Goal: Information Seeking & Learning: Learn about a topic

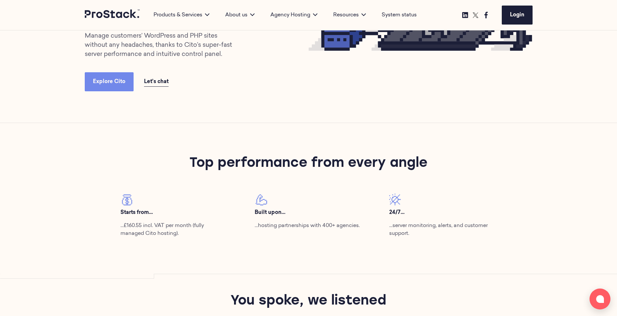
scroll to position [170, 0]
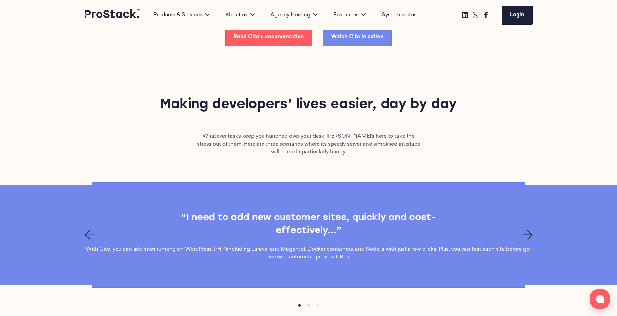
scroll to position [1847, 0]
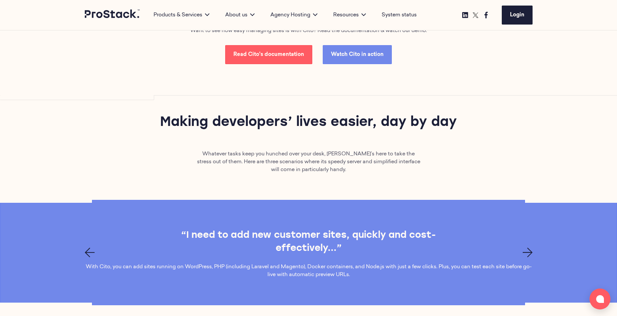
click at [532, 254] on icon "Next page" at bounding box center [528, 253] width 10 height 10
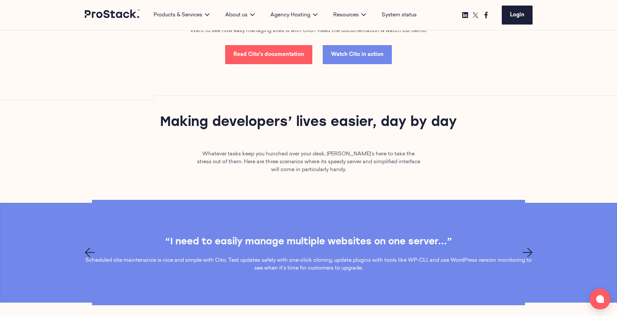
click at [532, 254] on icon "Next page" at bounding box center [528, 253] width 10 height 10
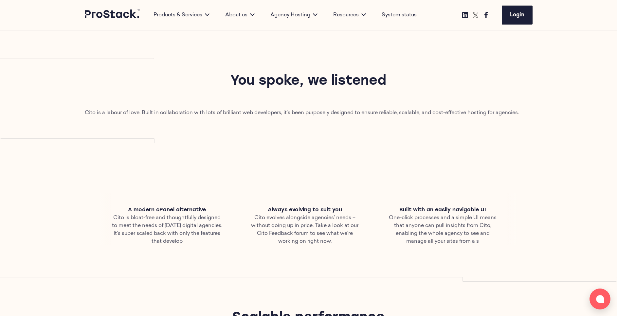
scroll to position [410, 0]
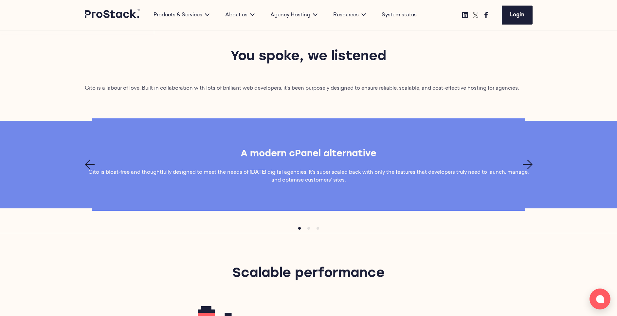
click at [527, 166] on icon "Next page" at bounding box center [528, 165] width 10 height 10
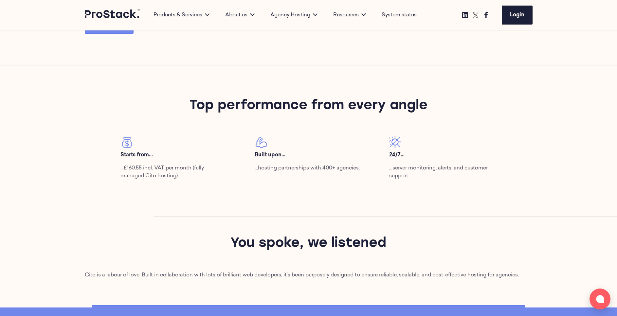
scroll to position [343, 0]
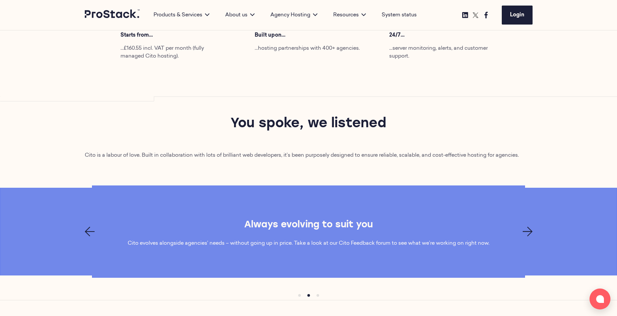
click at [528, 233] on icon "Next page" at bounding box center [528, 232] width 10 height 10
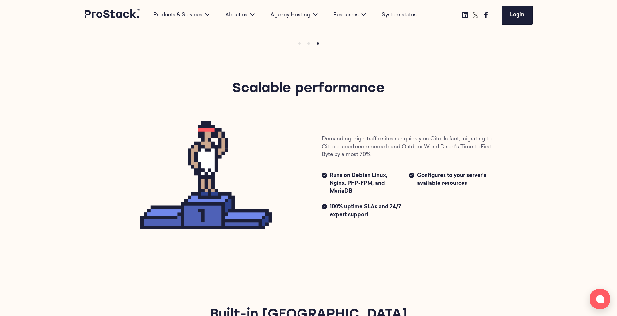
scroll to position [579, 0]
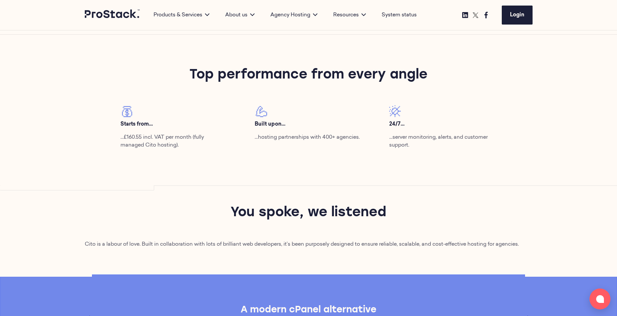
scroll to position [254, 0]
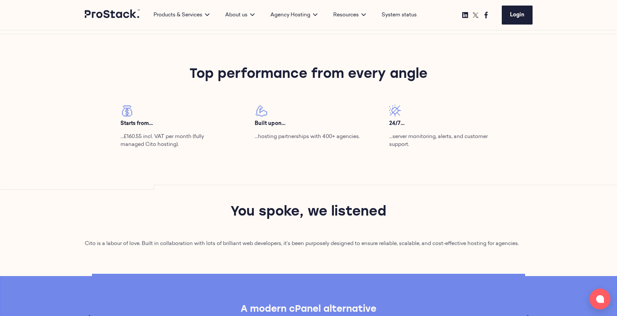
click at [130, 113] on img at bounding box center [127, 111] width 12 height 12
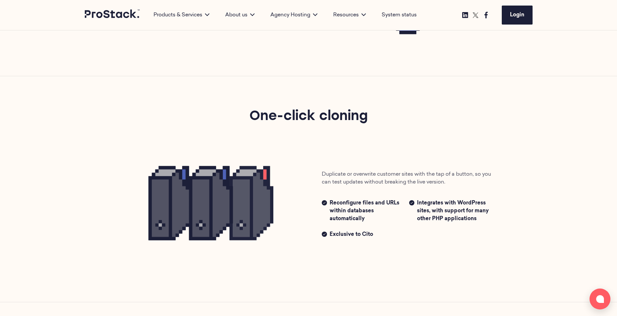
scroll to position [1021, 0]
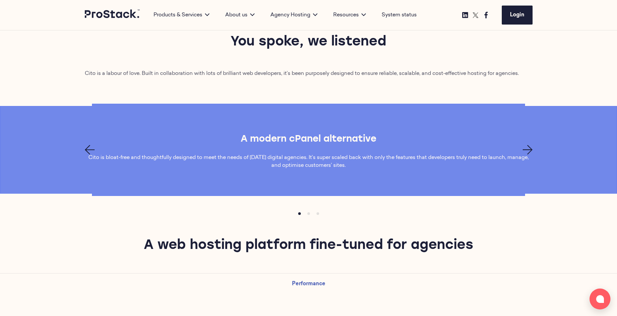
scroll to position [425, 0]
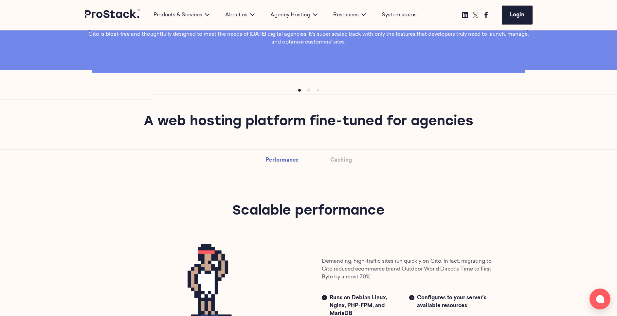
scroll to position [547, 0]
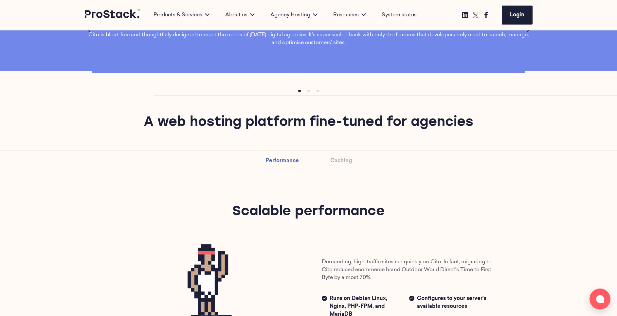
click at [295, 111] on div "A web hosting platform fine-tuned for agencies" at bounding box center [308, 122] width 617 height 55
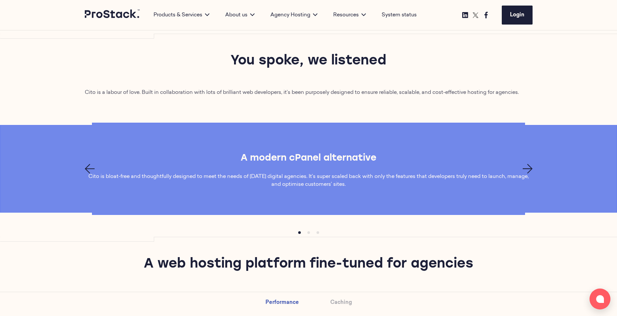
scroll to position [417, 0]
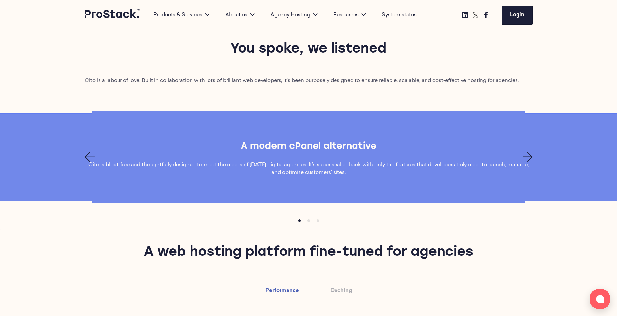
click at [530, 152] on div "A modern cPanel alternative Cito is bloat-free and thoughtfully designed to mee…" at bounding box center [309, 157] width 448 height 39
click at [530, 154] on icon "Next page" at bounding box center [528, 157] width 10 height 10
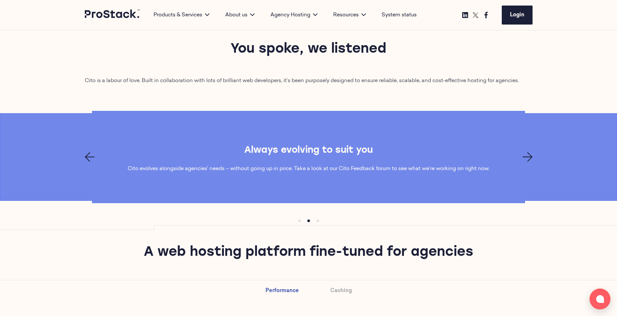
click at [530, 154] on icon "Next page" at bounding box center [528, 157] width 10 height 10
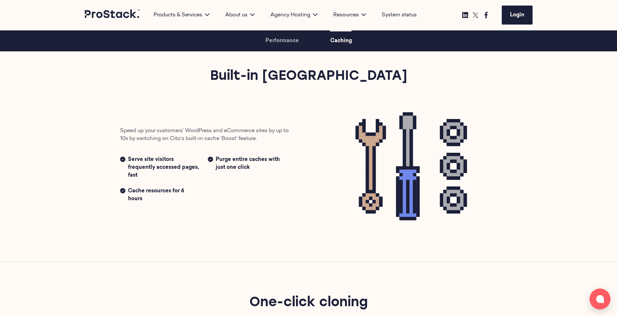
scroll to position [1083, 0]
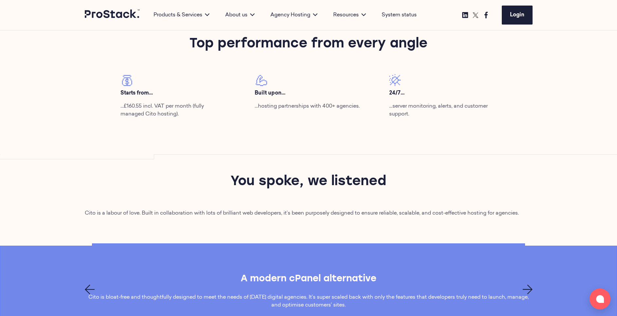
scroll to position [362, 0]
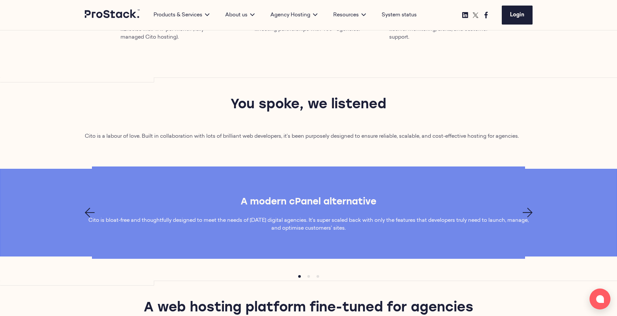
click at [528, 211] on icon "Next page" at bounding box center [528, 213] width 10 height 10
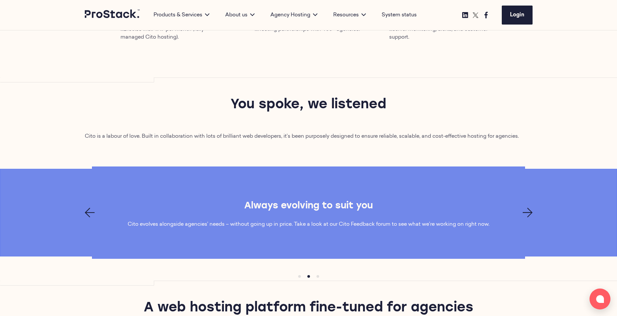
click at [528, 211] on icon "Next page" at bounding box center [528, 213] width 10 height 10
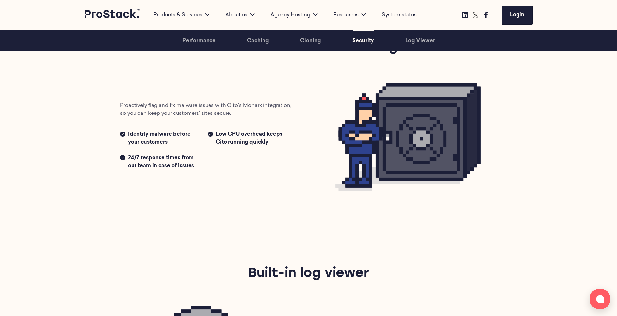
scroll to position [1273, 0]
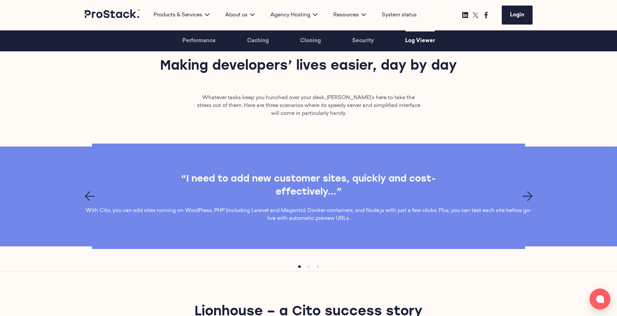
scroll to position [1935, 0]
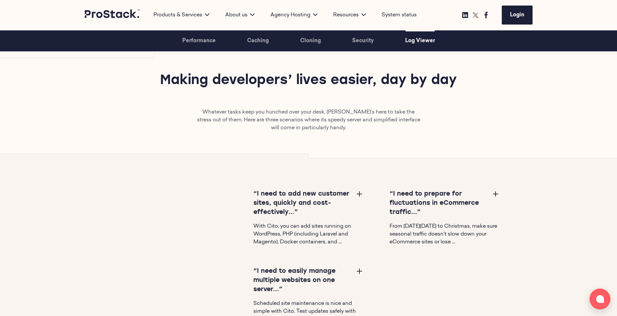
scroll to position [1920, 0]
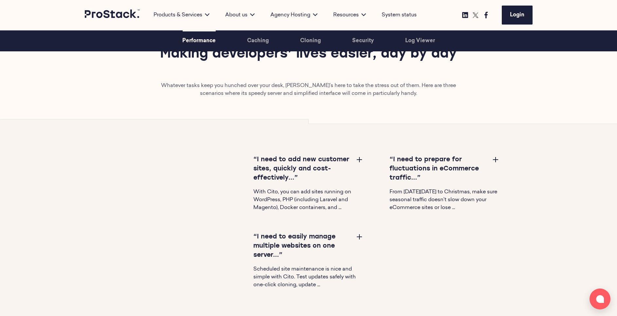
scroll to position [1976, 0]
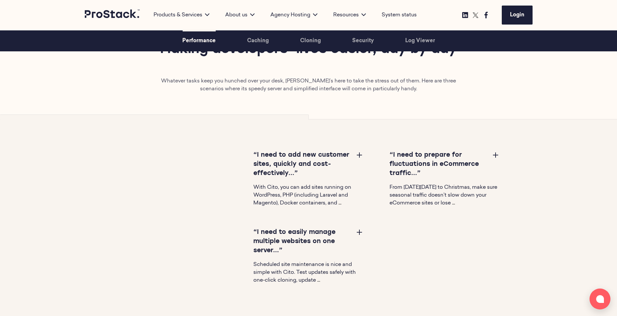
click at [496, 153] on button at bounding box center [496, 155] width 8 height 8
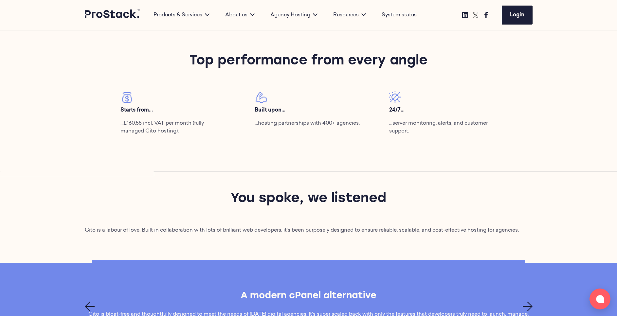
scroll to position [0, 0]
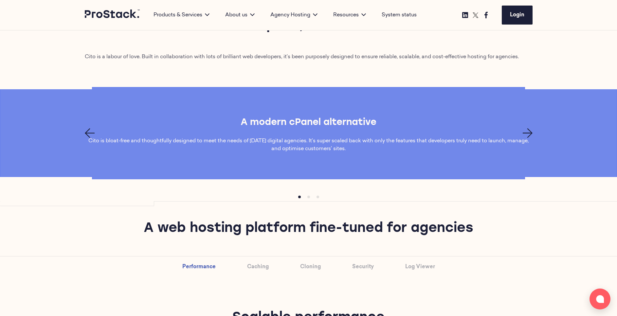
scroll to position [445, 0]
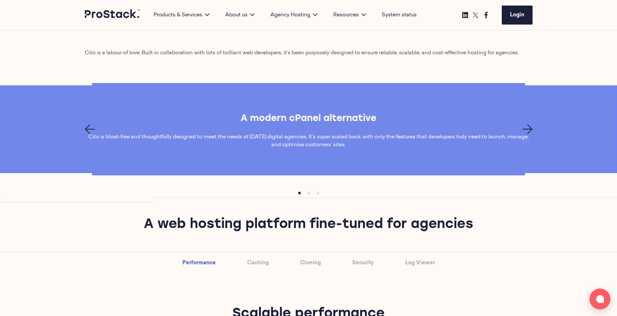
click at [528, 134] on button "Next page" at bounding box center [528, 129] width 10 height 10
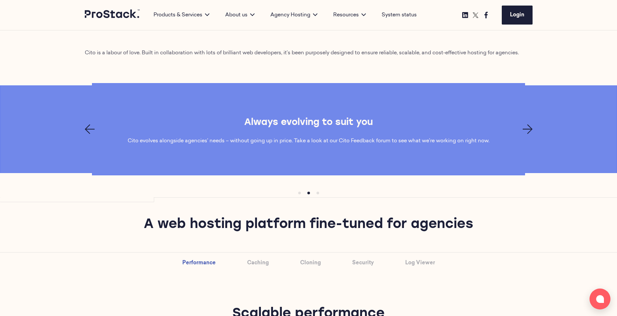
click at [528, 134] on button "Next page" at bounding box center [528, 129] width 10 height 10
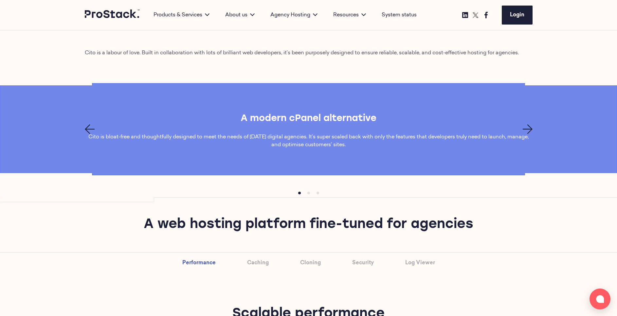
click at [528, 134] on button "Next page" at bounding box center [528, 129] width 10 height 10
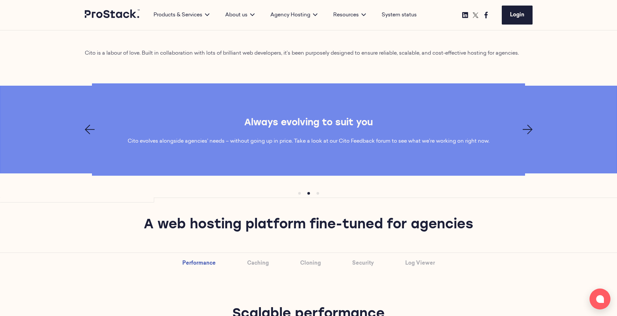
scroll to position [372, 0]
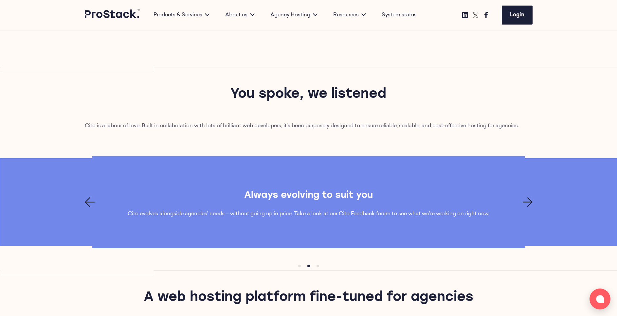
click at [528, 199] on icon "Next page" at bounding box center [528, 203] width 10 height 10
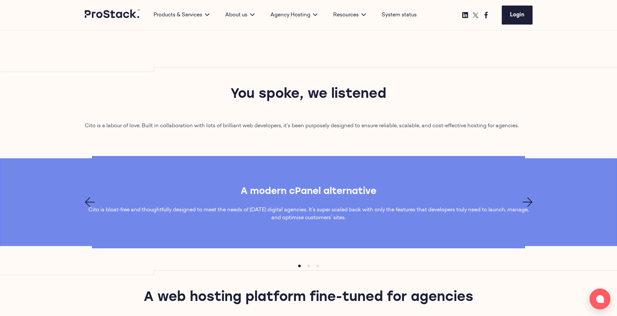
click at [528, 199] on icon "Next page" at bounding box center [528, 203] width 10 height 10
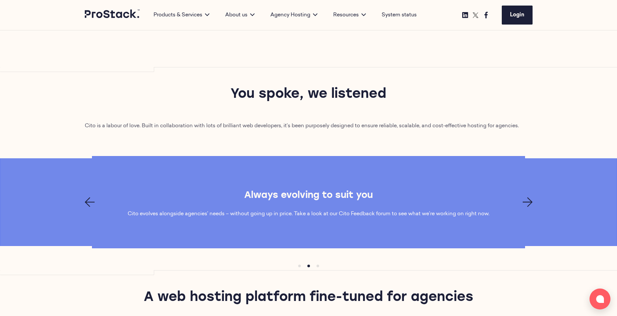
click at [528, 199] on icon "Next page" at bounding box center [528, 203] width 10 height 10
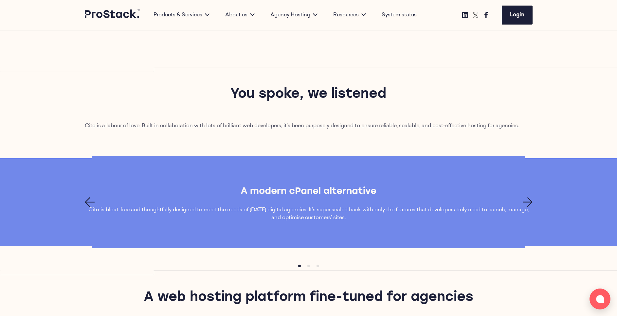
click at [528, 199] on icon "Next page" at bounding box center [528, 203] width 10 height 10
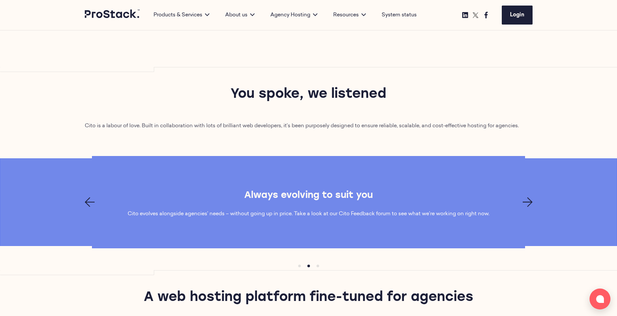
click at [528, 199] on icon "Next page" at bounding box center [528, 203] width 10 height 10
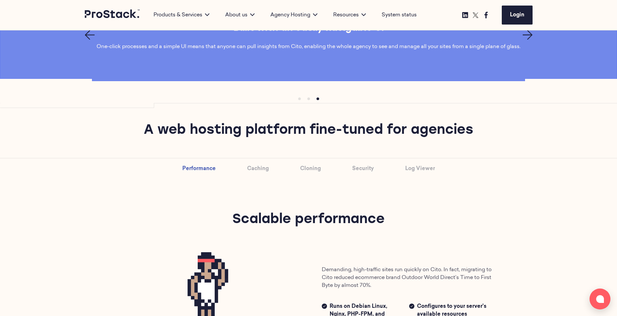
scroll to position [540, 0]
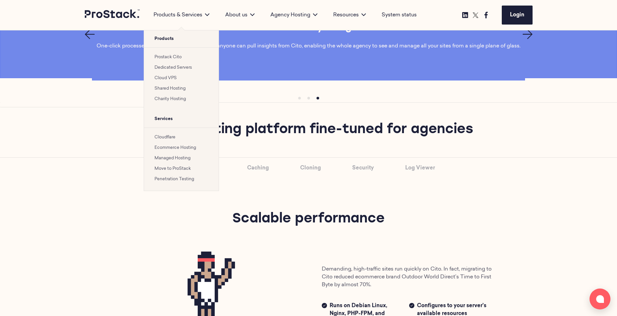
click at [179, 148] on link "Ecommerce Hosting" at bounding box center [176, 148] width 42 height 4
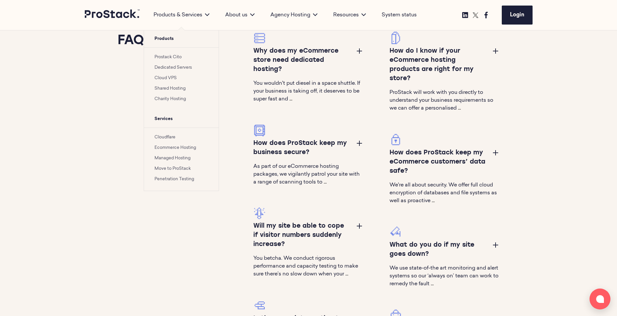
scroll to position [940, 0]
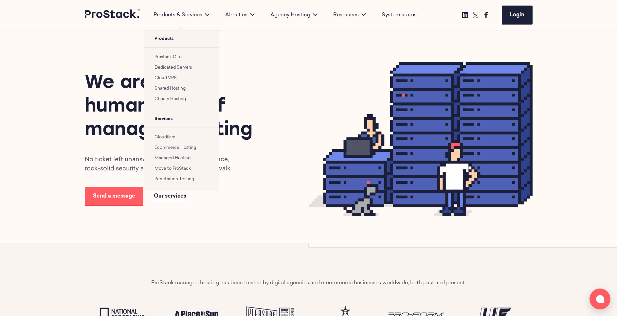
click at [176, 149] on link "Ecommerce Hosting" at bounding box center [176, 148] width 42 height 4
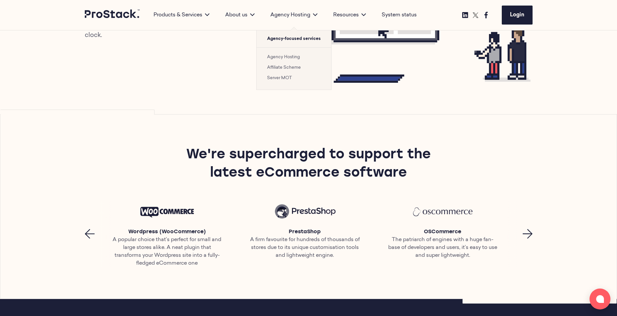
scroll to position [202, 0]
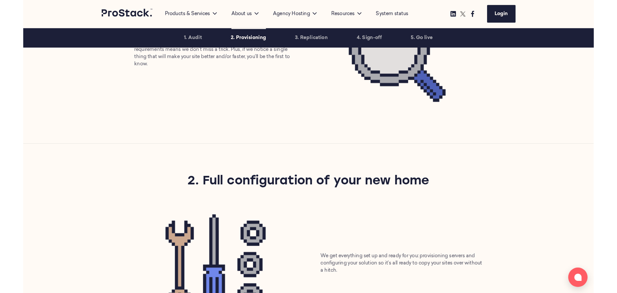
scroll to position [222, 0]
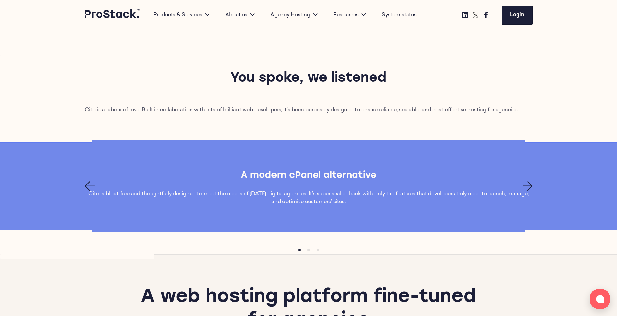
scroll to position [379, 0]
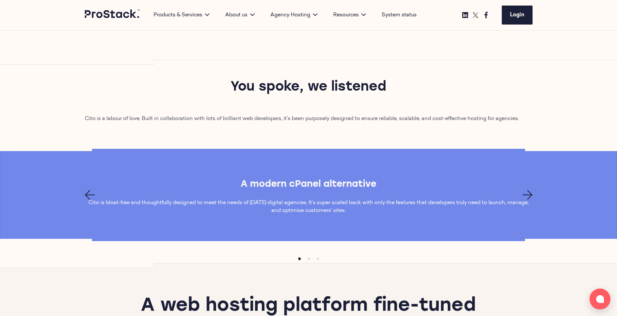
click at [526, 197] on icon "Next page" at bounding box center [528, 195] width 10 height 10
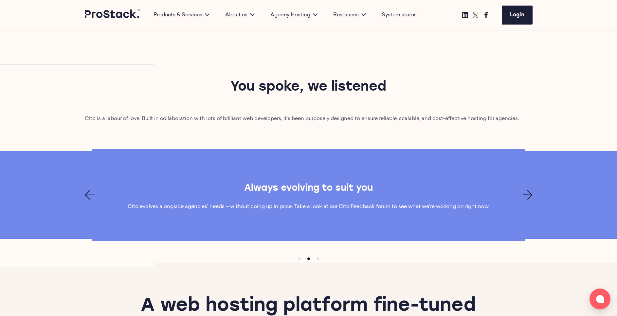
click at [94, 189] on div "Always evolving to suit you Cito evolves alongside agencies’ needs – without go…" at bounding box center [309, 195] width 448 height 39
click at [86, 189] on div "Always evolving to suit you Cito evolves alongside agencies’ needs – without go…" at bounding box center [309, 195] width 448 height 39
click at [91, 195] on icon "Previous page" at bounding box center [90, 195] width 10 height 10
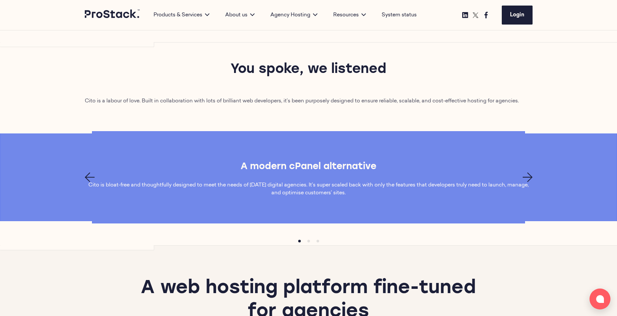
scroll to position [390, 0]
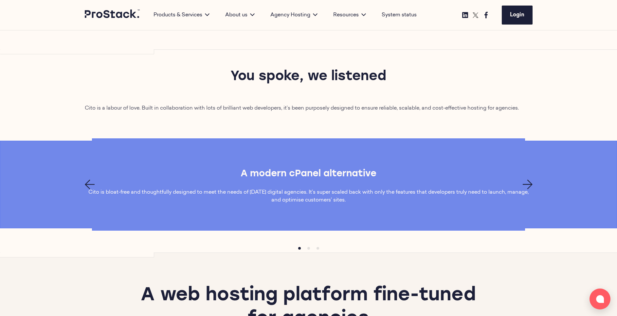
click at [524, 185] on icon "Next page" at bounding box center [528, 185] width 10 height 10
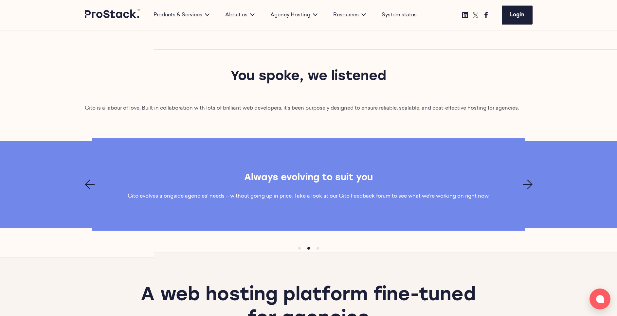
click at [524, 185] on icon "Next page" at bounding box center [528, 185] width 10 height 10
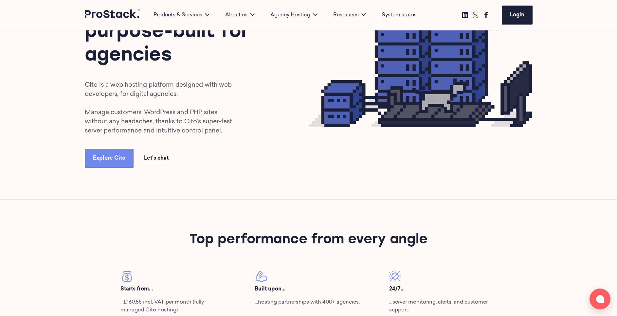
scroll to position [0, 0]
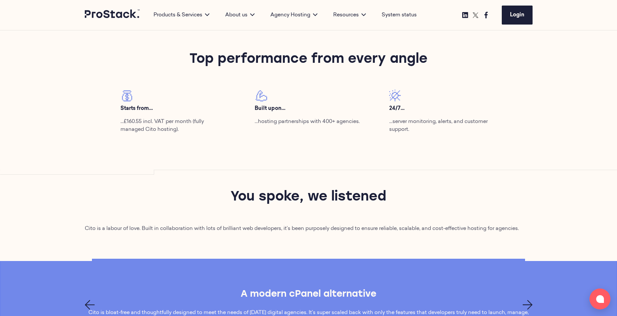
scroll to position [368, 0]
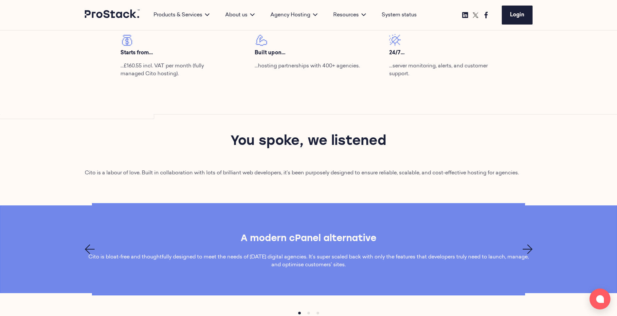
scroll to position [325, 0]
click at [530, 247] on icon "Next page" at bounding box center [528, 249] width 10 height 10
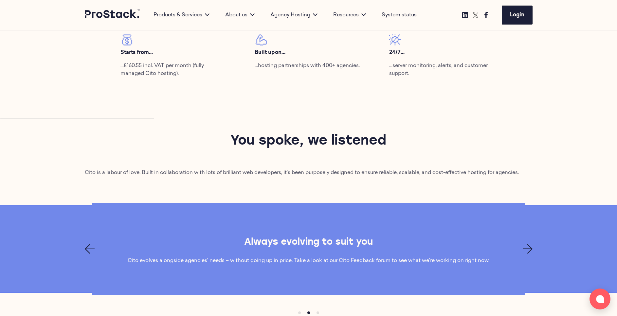
click at [530, 247] on icon "Next page" at bounding box center [528, 249] width 10 height 10
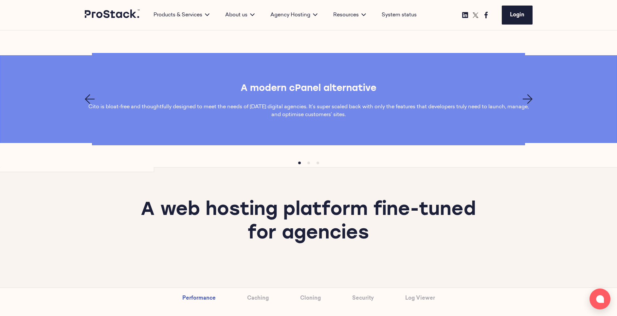
scroll to position [472, 0]
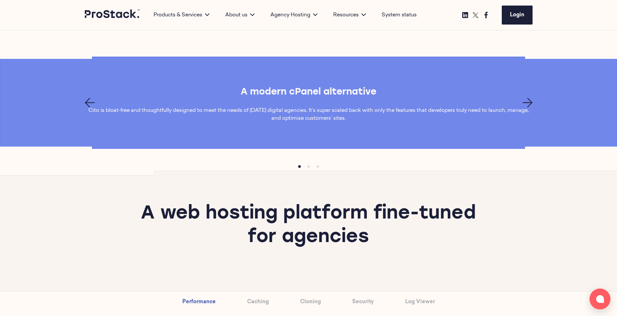
click at [527, 103] on icon "Next page" at bounding box center [528, 103] width 10 height 10
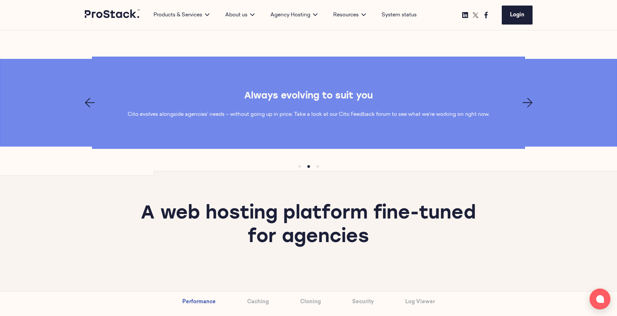
click at [527, 103] on icon "Next page" at bounding box center [528, 103] width 10 height 10
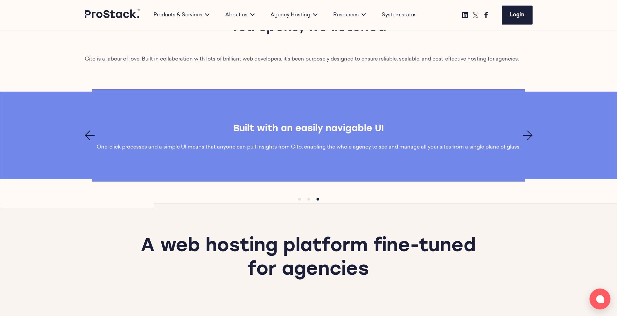
scroll to position [438, 0]
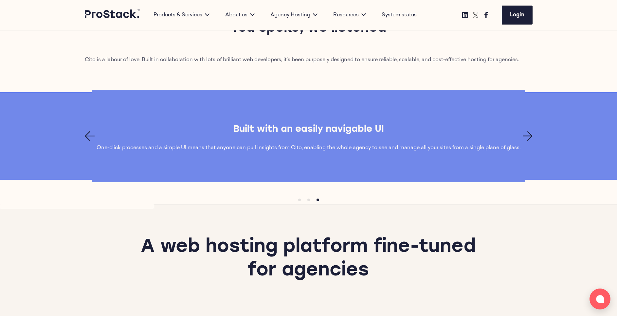
click at [530, 136] on icon "Next page" at bounding box center [528, 136] width 10 height 10
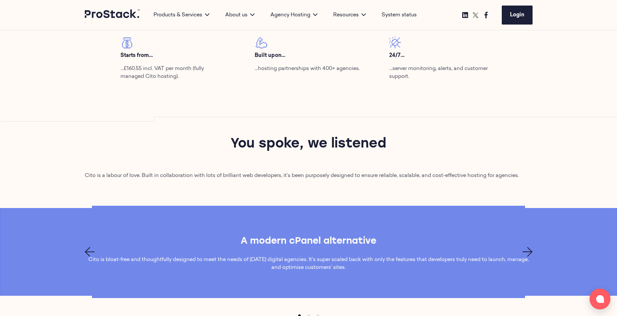
scroll to position [340, 0]
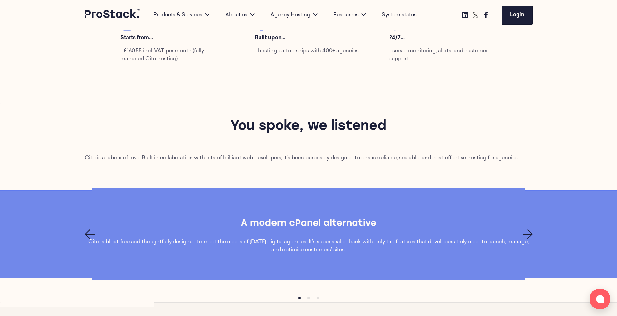
click at [528, 236] on icon "Next page" at bounding box center [528, 235] width 10 height 10
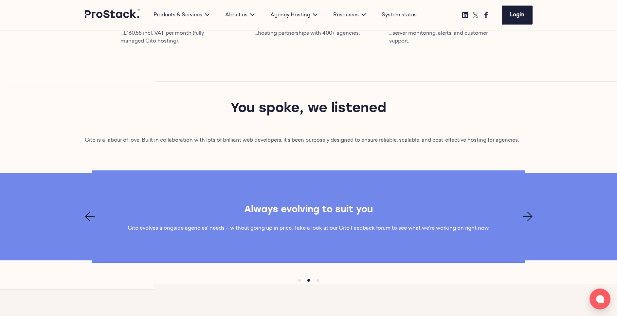
scroll to position [378, 0]
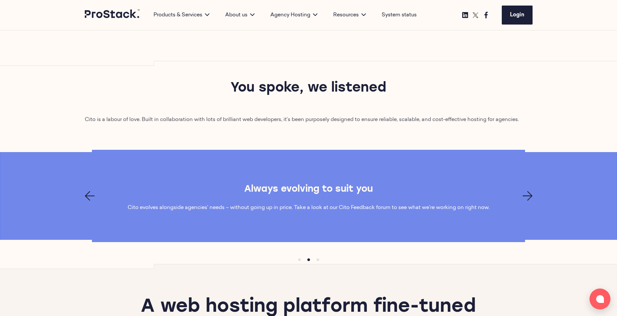
click at [349, 207] on p "Cito evolves alongside agencies’ needs – without going up in price. Take a look…" at bounding box center [309, 208] width 362 height 8
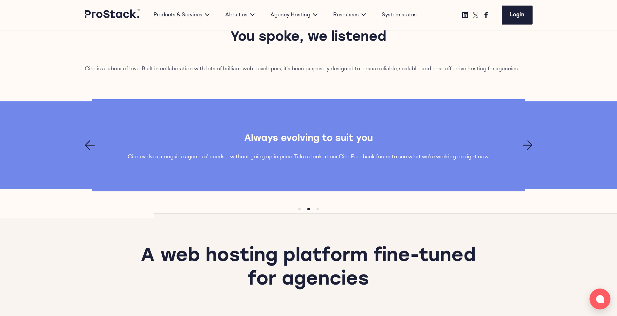
scroll to position [459, 0]
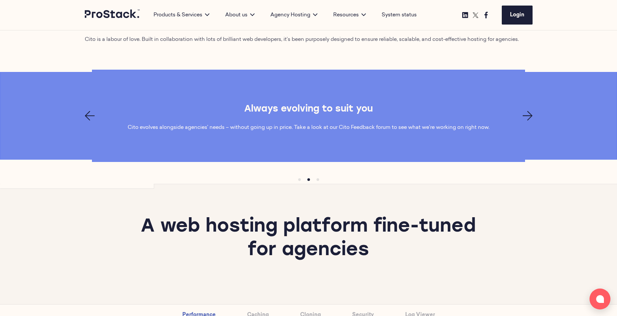
click at [539, 122] on div "Always evolving to suit you Cito evolves alongside agencies’ needs – without go…" at bounding box center [308, 115] width 617 height 39
click at [535, 119] on div "Always evolving to suit you Cito evolves alongside agencies’ needs – without go…" at bounding box center [308, 115] width 617 height 39
click at [532, 119] on icon "Next page" at bounding box center [528, 116] width 10 height 10
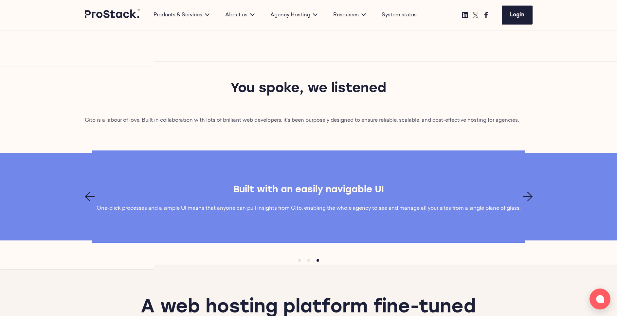
scroll to position [378, 0]
click at [528, 196] on icon "Next page" at bounding box center [528, 197] width 10 height 10
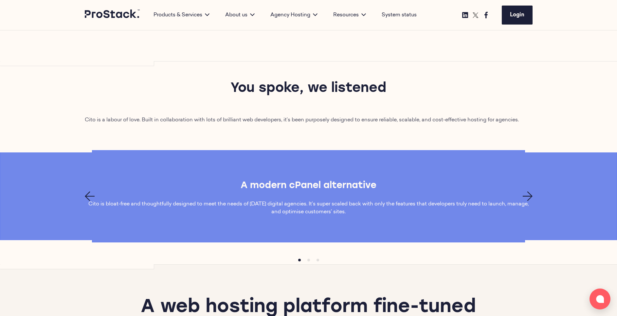
click at [534, 192] on div "A modern cPanel alternative Cito is bloat-free and thoughtfully designed to mee…" at bounding box center [308, 196] width 617 height 39
click at [526, 196] on icon "Next page" at bounding box center [528, 197] width 10 height 10
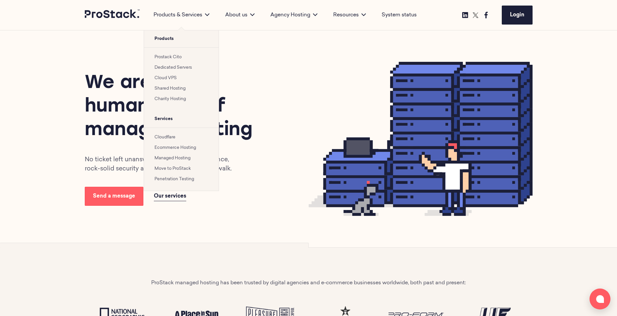
click at [174, 59] on link "Prostack Cito" at bounding box center [168, 57] width 27 height 4
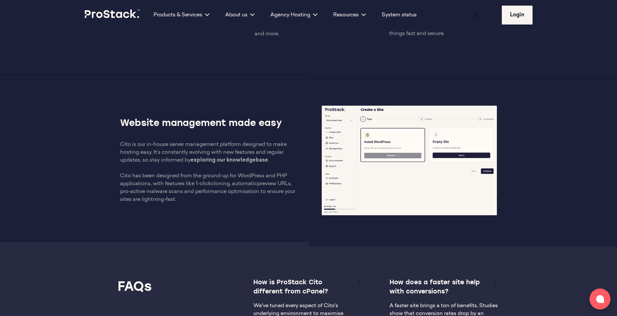
scroll to position [864, 0]
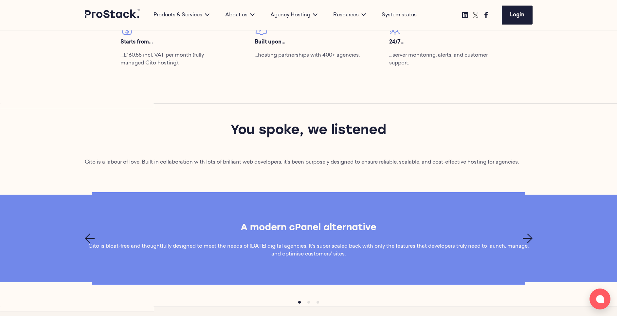
scroll to position [379, 0]
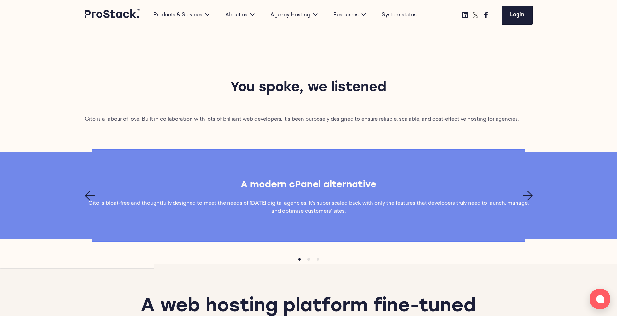
click at [532, 196] on icon "Next page" at bounding box center [528, 196] width 10 height 10
click at [414, 201] on p "Cito evolves alongside agencies’ needs – without going up in price. Take a look…" at bounding box center [309, 208] width 448 height 16
click at [370, 219] on div "A modern cPanel alternative Cito is bloat-free and thoughtfully designed to mee…" at bounding box center [308, 196] width 617 height 92
